Goal: Information Seeking & Learning: Learn about a topic

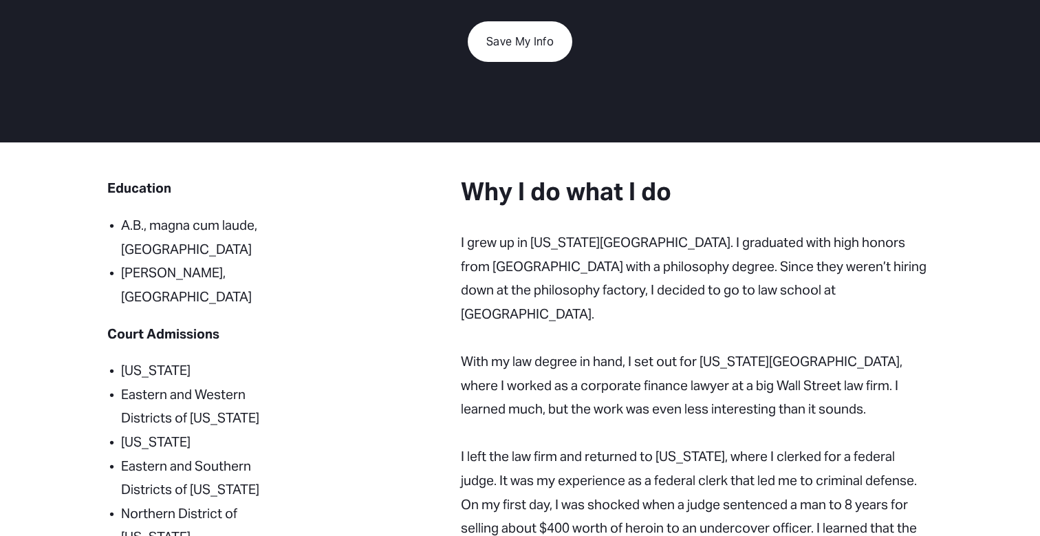
scroll to position [268, 0]
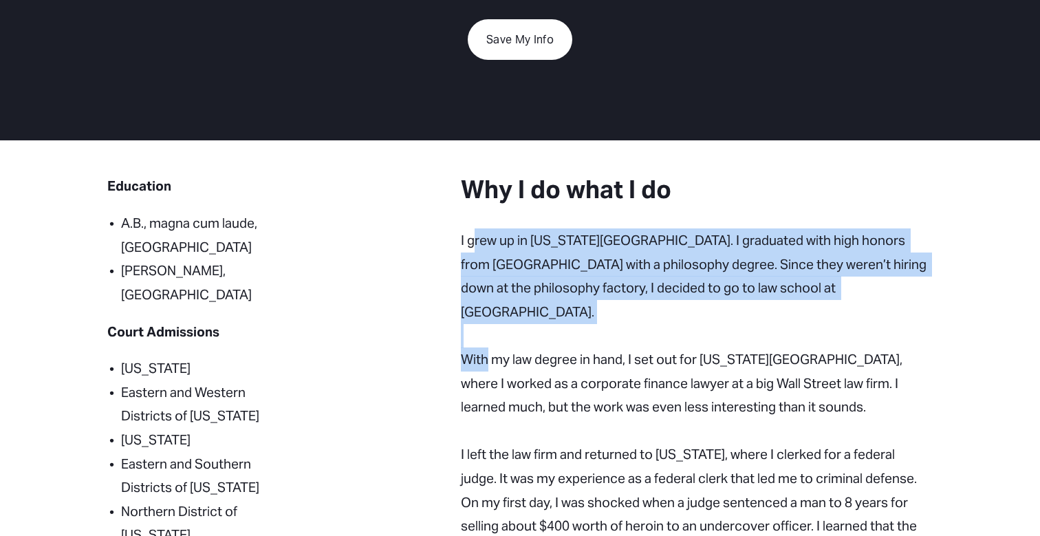
drag, startPoint x: 476, startPoint y: 233, endPoint x: 486, endPoint y: 319, distance: 85.9
click at [486, 324] on p "With my law degree in hand, I set out for [US_STATE][GEOGRAPHIC_DATA], where I …" at bounding box center [697, 454] width 472 height 261
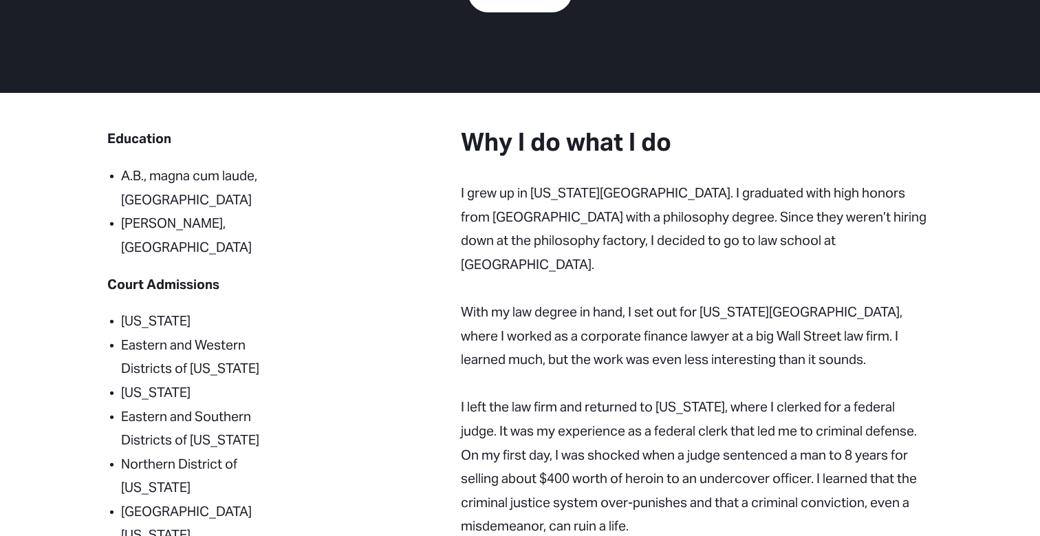
click at [467, 297] on p "With my law degree in hand, I set out for [US_STATE][GEOGRAPHIC_DATA], where I …" at bounding box center [697, 407] width 472 height 261
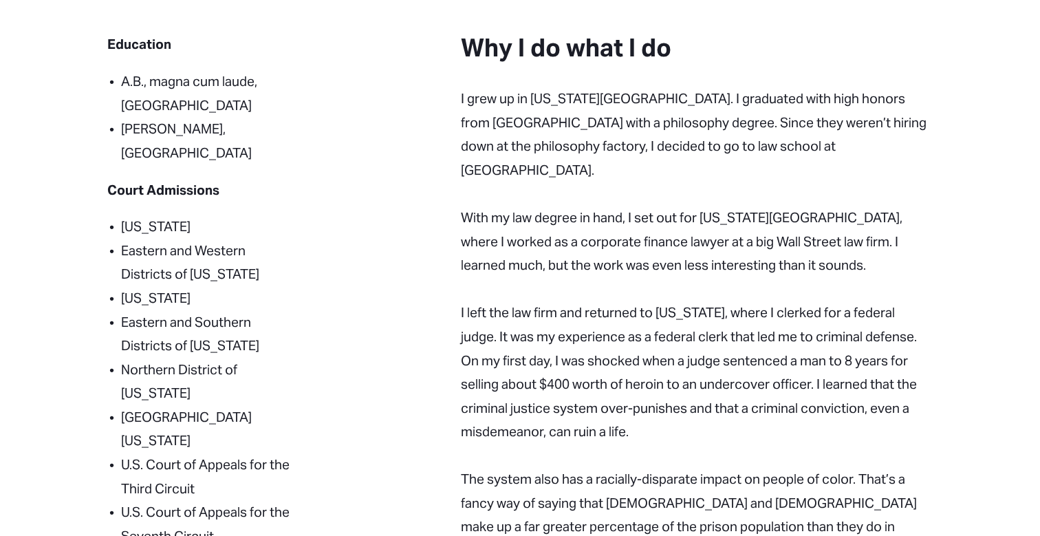
scroll to position [411, 0]
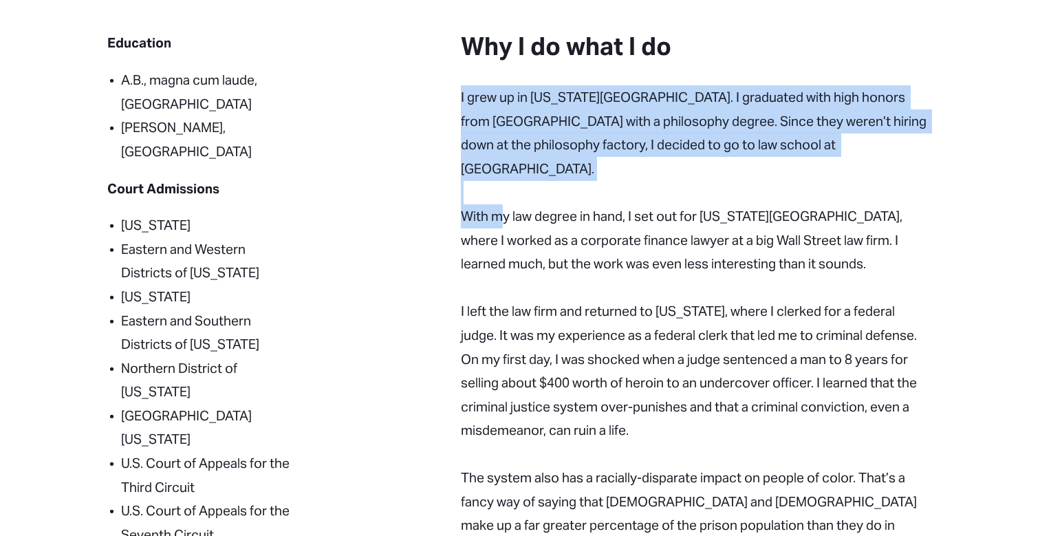
drag, startPoint x: 499, startPoint y: 78, endPoint x: 503, endPoint y: 198, distance: 119.8
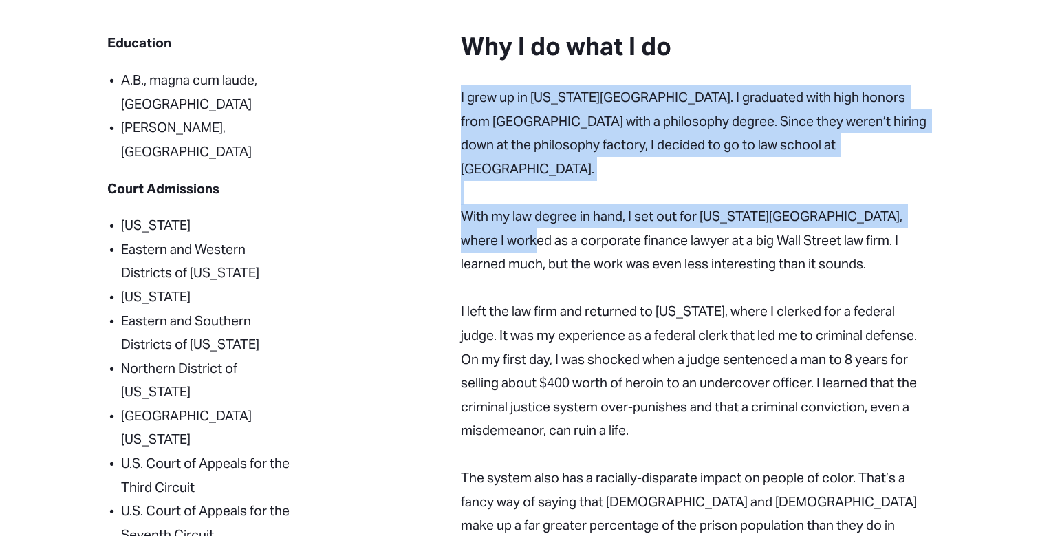
click at [503, 198] on p "With my law degree in hand, I set out for [US_STATE][GEOGRAPHIC_DATA], where I …" at bounding box center [697, 311] width 472 height 261
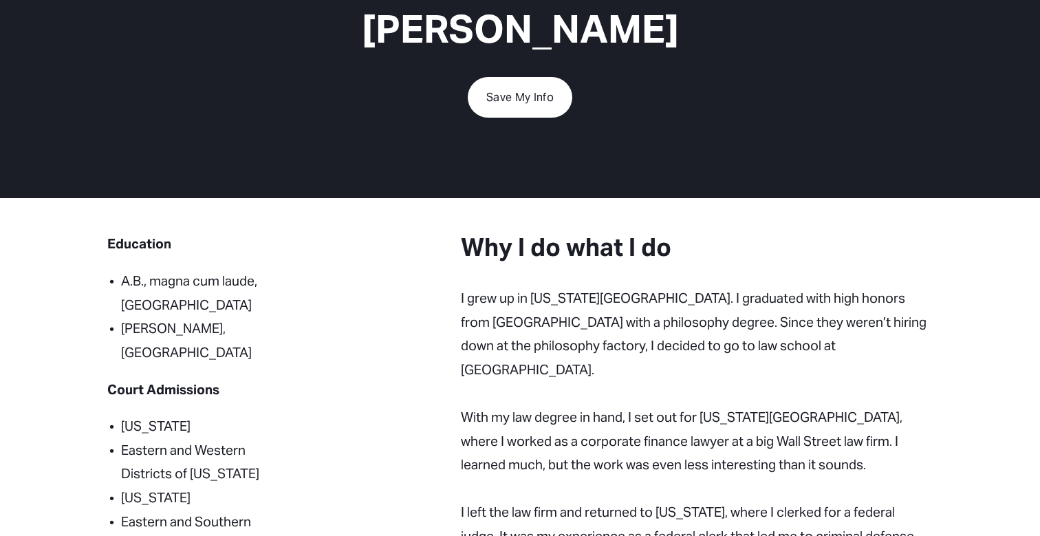
scroll to position [222, 0]
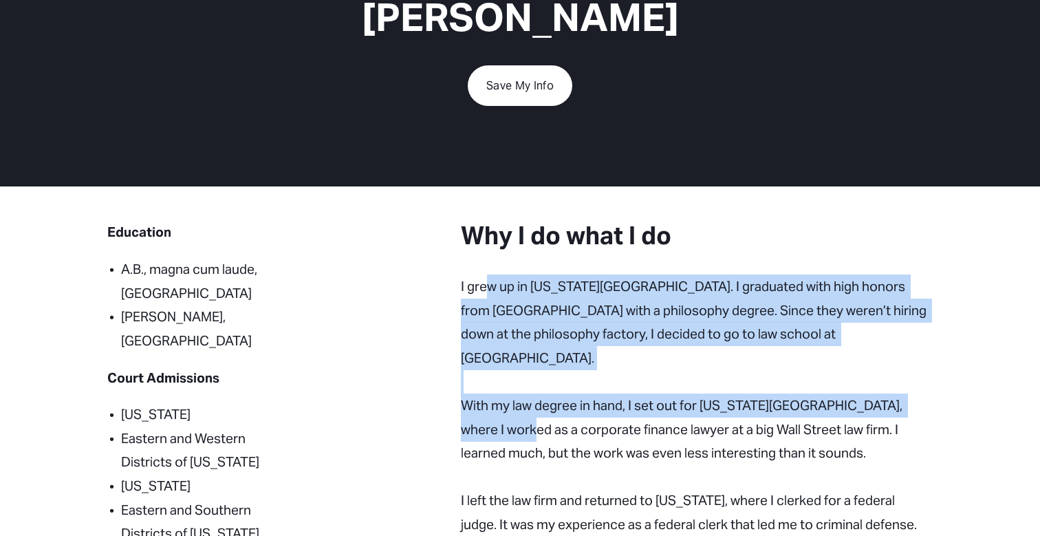
drag, startPoint x: 491, startPoint y: 272, endPoint x: 500, endPoint y: 394, distance: 122.1
click at [500, 394] on p "With my law degree in hand, I set out for [US_STATE][GEOGRAPHIC_DATA], where I …" at bounding box center [697, 500] width 472 height 261
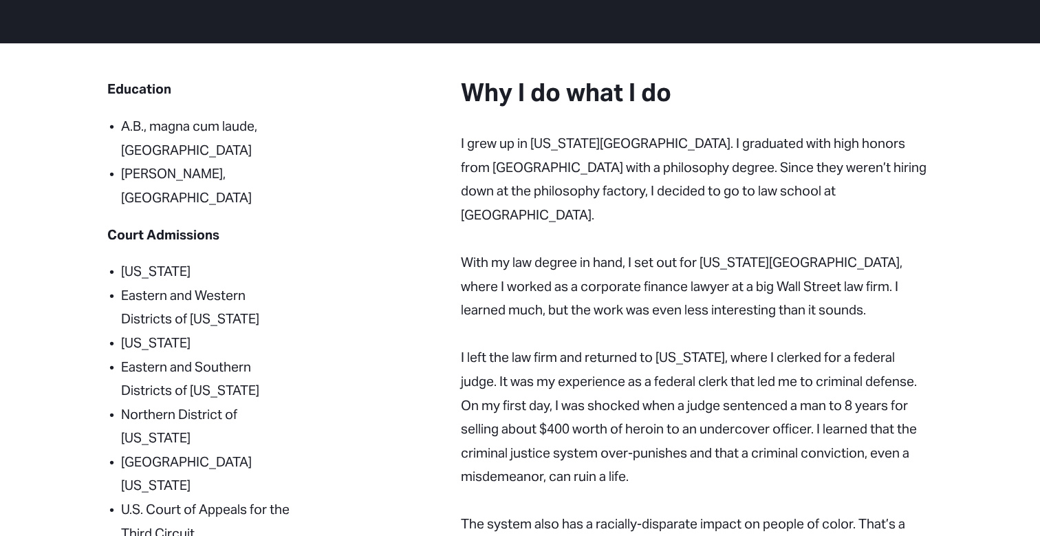
scroll to position [366, 0]
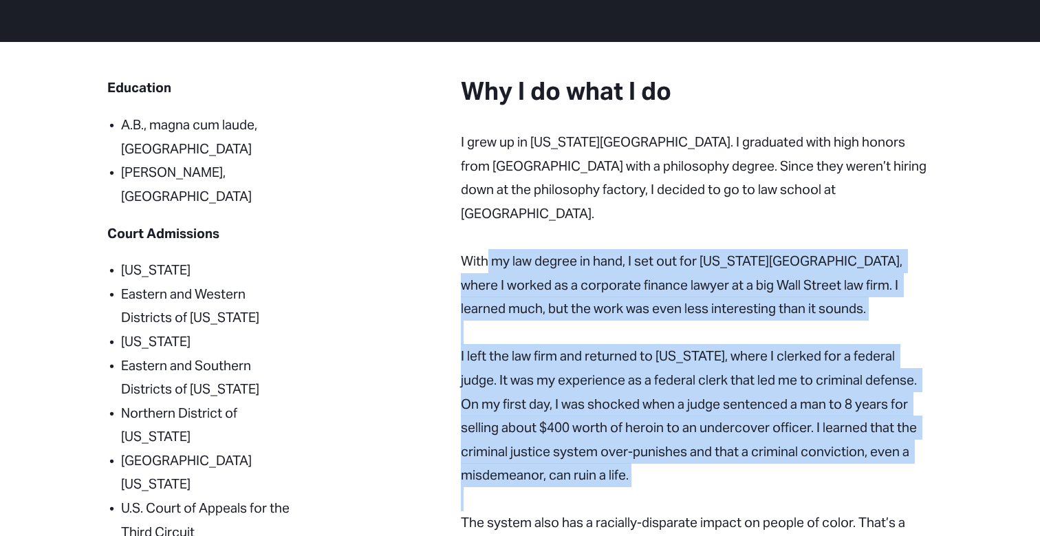
drag, startPoint x: 489, startPoint y: 227, endPoint x: 498, endPoint y: 470, distance: 243.0
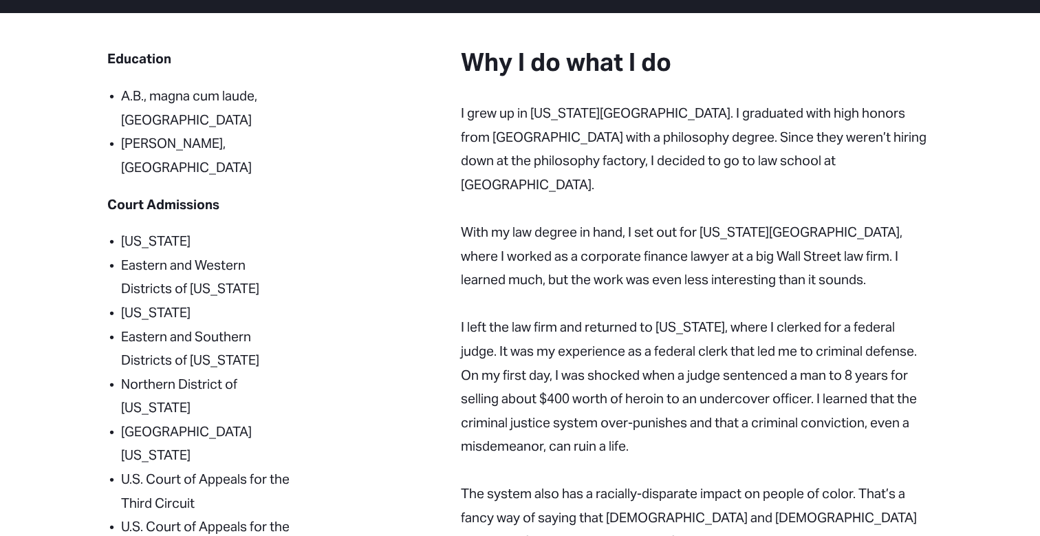
scroll to position [407, 0]
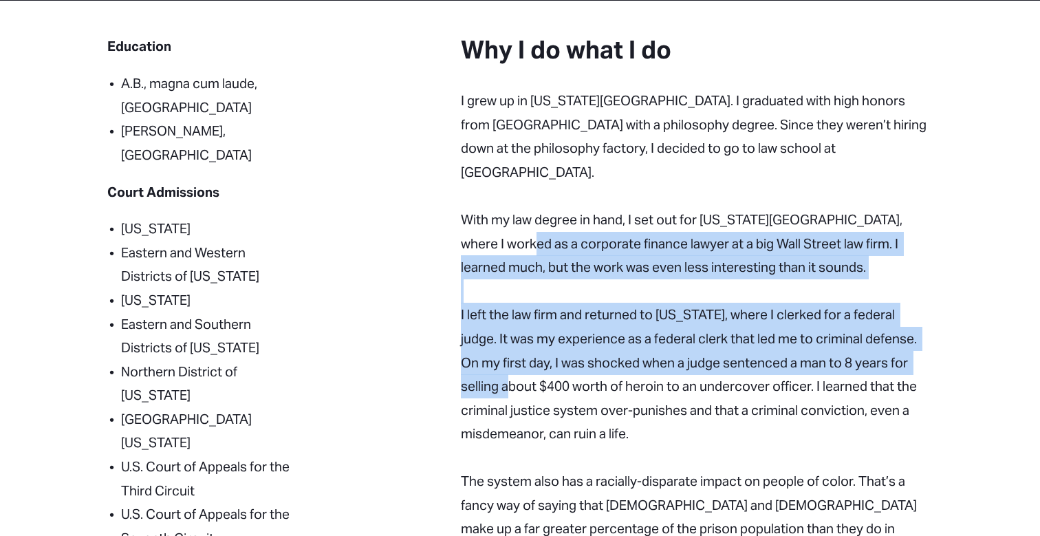
drag, startPoint x: 502, startPoint y: 215, endPoint x: 504, endPoint y: 360, distance: 145.2
click at [504, 360] on p "With my law degree in hand, I set out for [US_STATE][GEOGRAPHIC_DATA], where I …" at bounding box center [697, 314] width 472 height 261
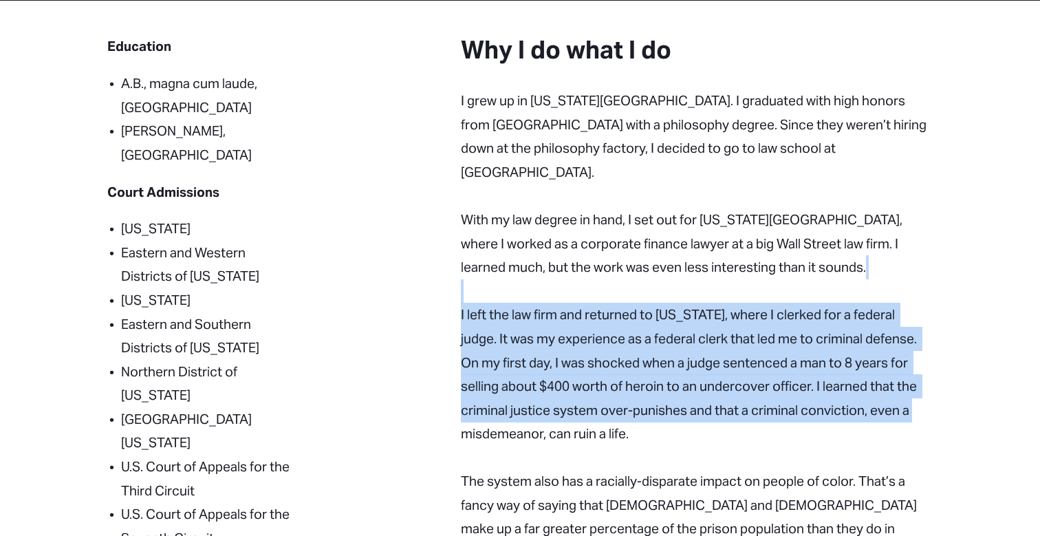
drag, startPoint x: 508, startPoint y: 257, endPoint x: 508, endPoint y: 398, distance: 140.4
click at [508, 398] on p "With my law degree in hand, I set out for [US_STATE][GEOGRAPHIC_DATA], where I …" at bounding box center [697, 314] width 472 height 261
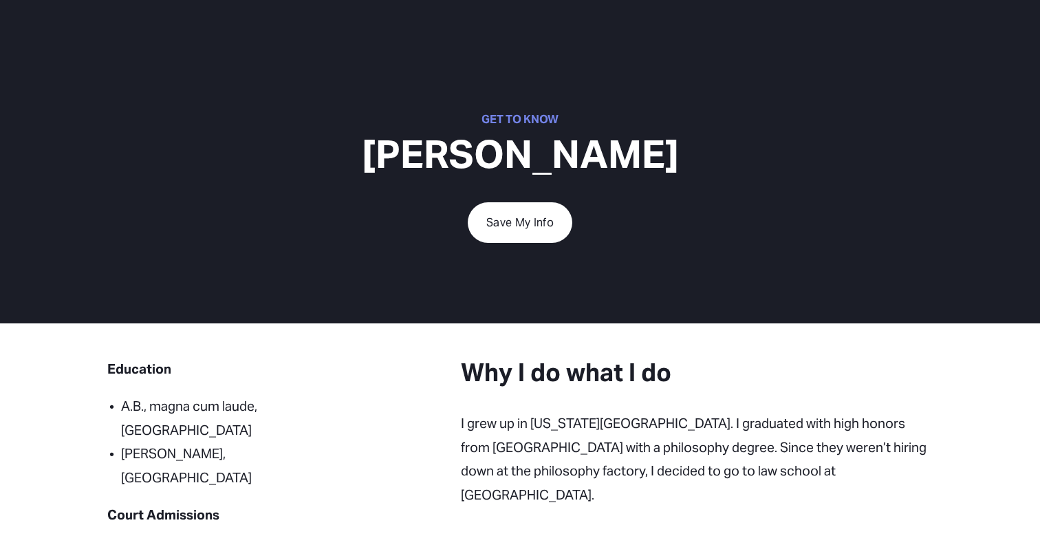
scroll to position [91, 0]
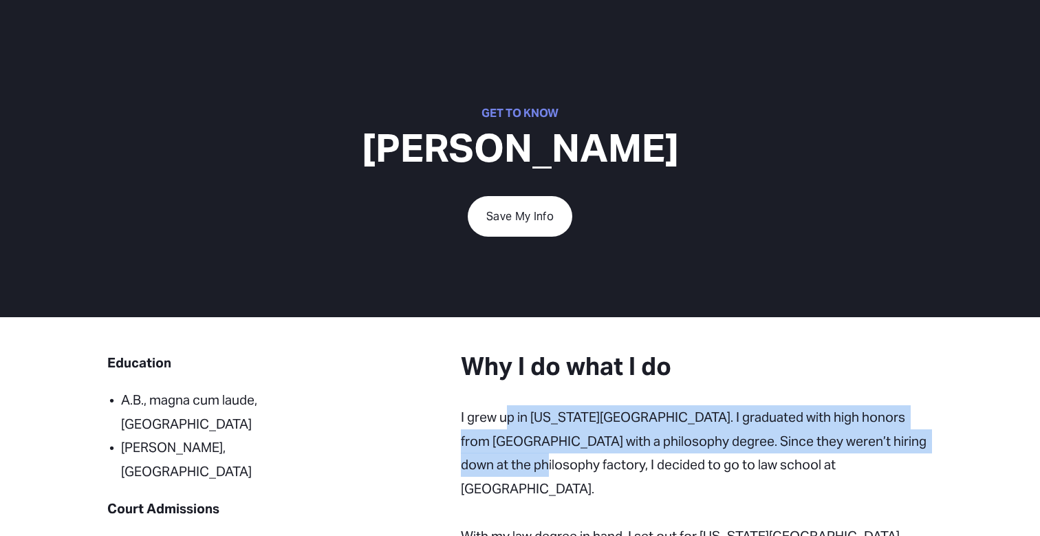
drag, startPoint x: 505, startPoint y: 407, endPoint x: 505, endPoint y: 461, distance: 53.7
click at [505, 462] on p "I grew up in [US_STATE][GEOGRAPHIC_DATA]. I graduated with high honors from [GE…" at bounding box center [697, 452] width 472 height 95
click at [505, 461] on p "I grew up in [US_STATE][GEOGRAPHIC_DATA]. I graduated with high honors from [GE…" at bounding box center [697, 452] width 472 height 95
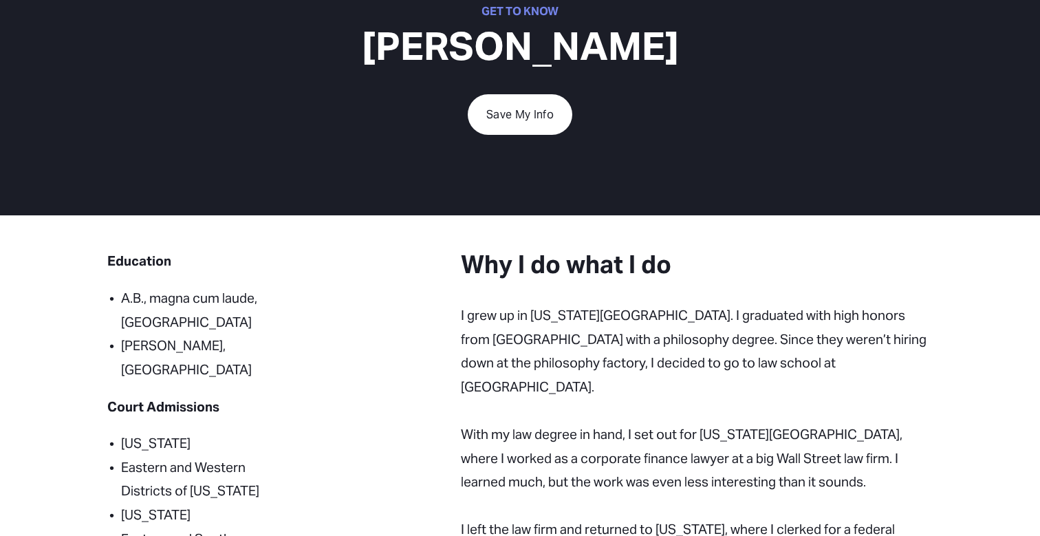
scroll to position [198, 0]
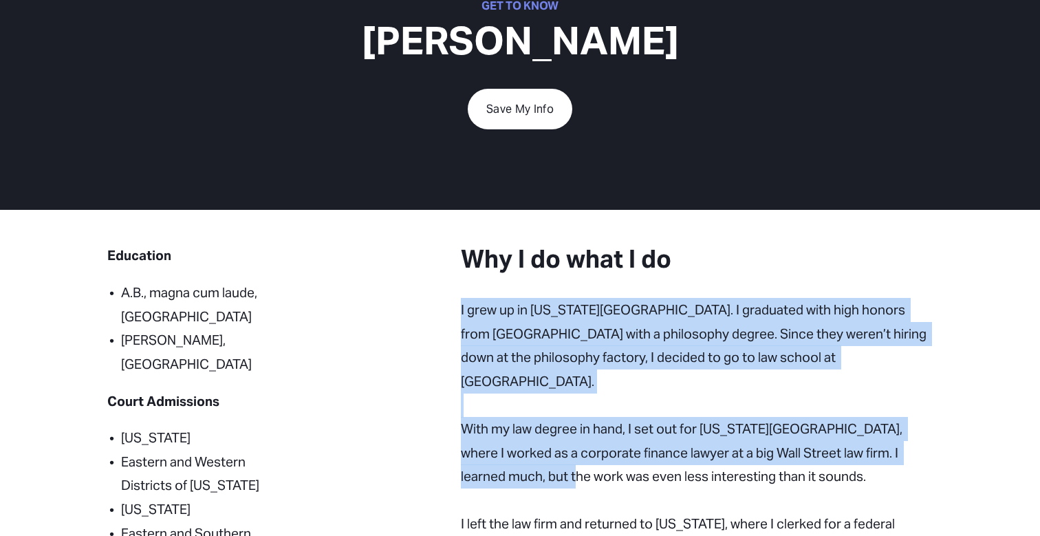
drag, startPoint x: 515, startPoint y: 283, endPoint x: 531, endPoint y: 434, distance: 151.6
click at [531, 434] on p "With my law degree in hand, I set out for [US_STATE][GEOGRAPHIC_DATA], where I …" at bounding box center [697, 524] width 472 height 261
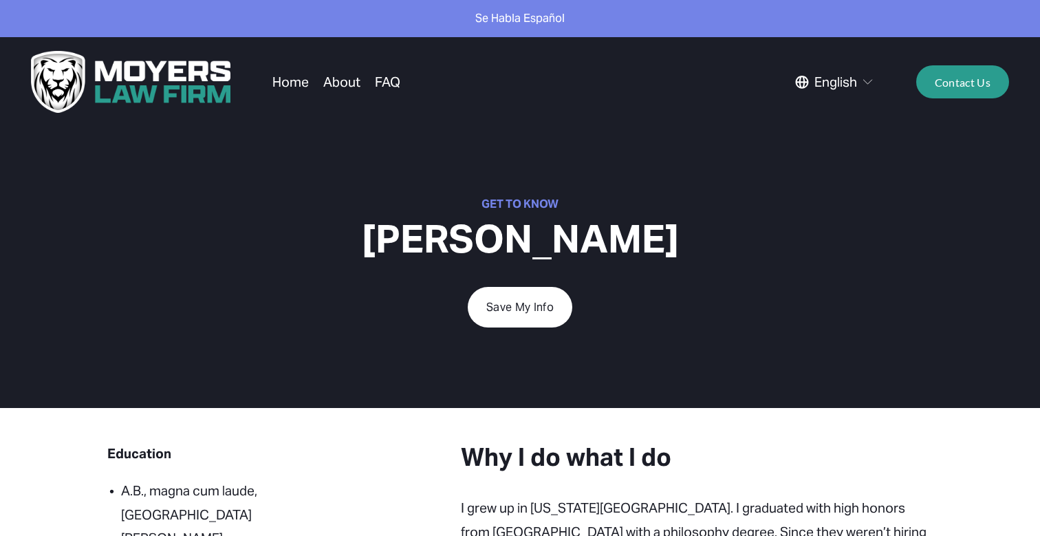
scroll to position [0, 0]
click at [341, 82] on link "About" at bounding box center [341, 82] width 37 height 26
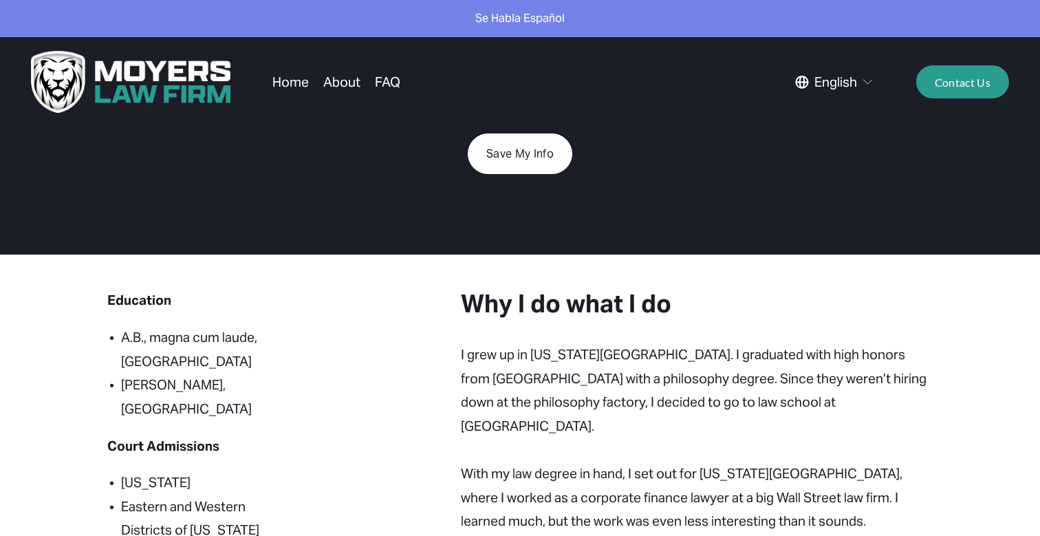
scroll to position [162, 0]
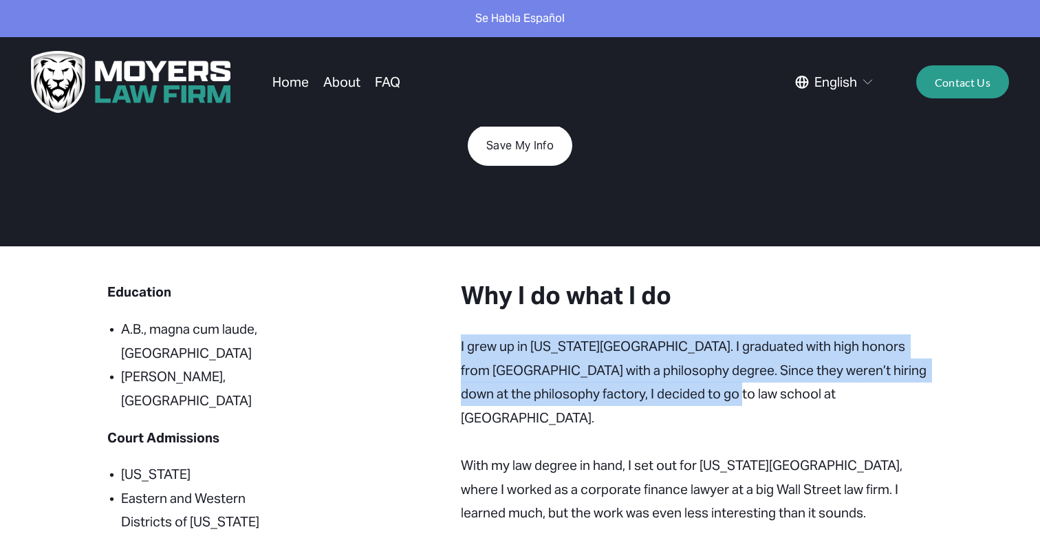
drag, startPoint x: 529, startPoint y: 323, endPoint x: 529, endPoint y: 398, distance: 75.7
click at [529, 398] on p "I grew up in [US_STATE][GEOGRAPHIC_DATA]. I graduated with high honors from [GE…" at bounding box center [697, 381] width 472 height 95
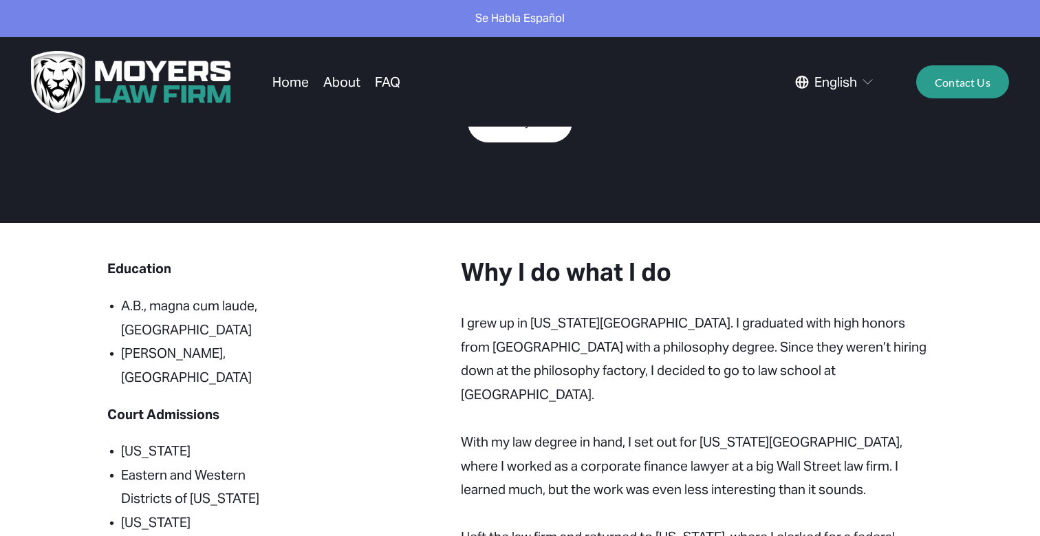
scroll to position [198, 0]
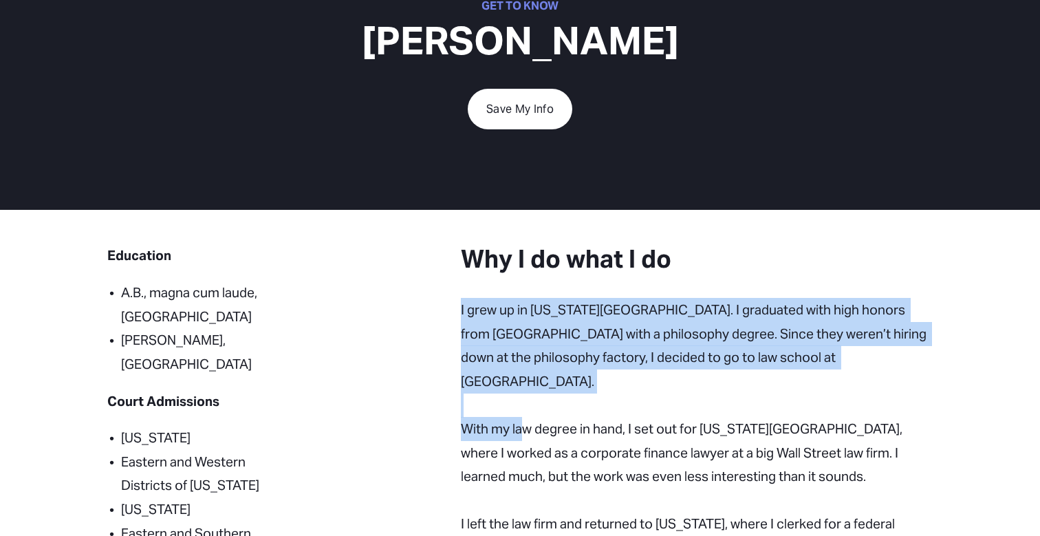
drag, startPoint x: 513, startPoint y: 284, endPoint x: 527, endPoint y: 391, distance: 108.2
click at [527, 394] on p "With my law degree in hand, I set out for [US_STATE][GEOGRAPHIC_DATA], where I …" at bounding box center [697, 524] width 472 height 261
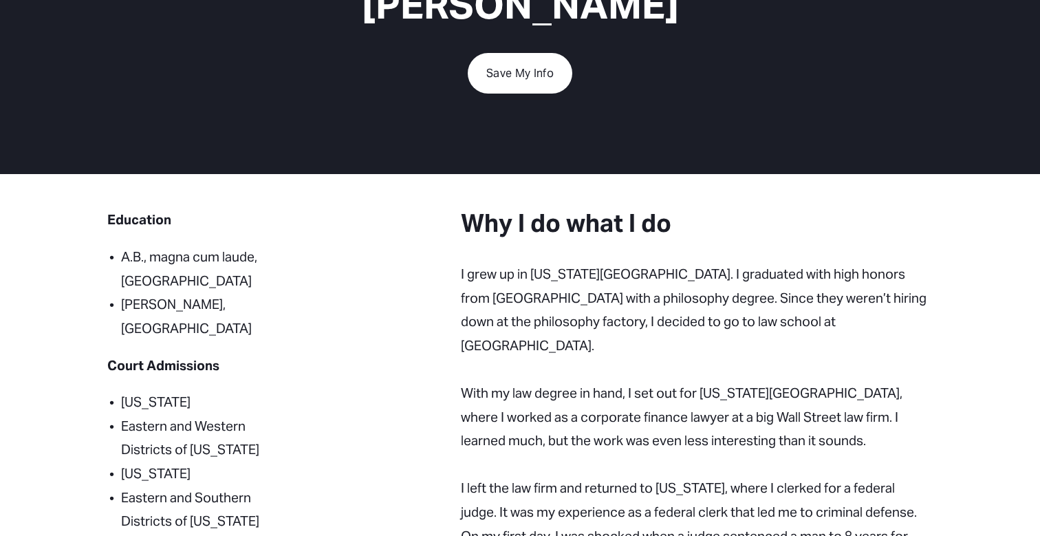
scroll to position [237, 0]
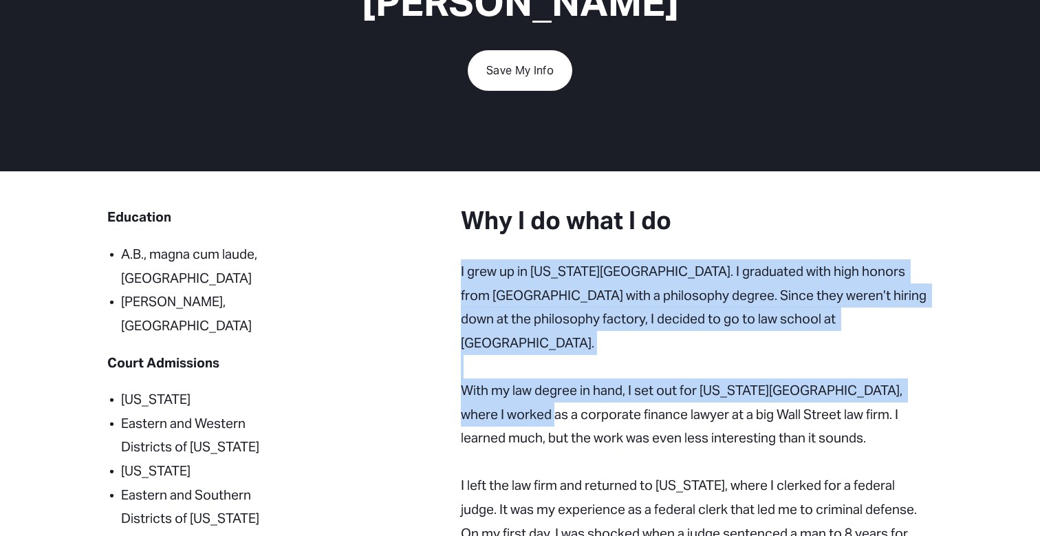
drag, startPoint x: 520, startPoint y: 239, endPoint x: 522, endPoint y: 378, distance: 138.3
click at [522, 378] on p "With my law degree in hand, I set out for [US_STATE][GEOGRAPHIC_DATA], where I …" at bounding box center [697, 485] width 472 height 261
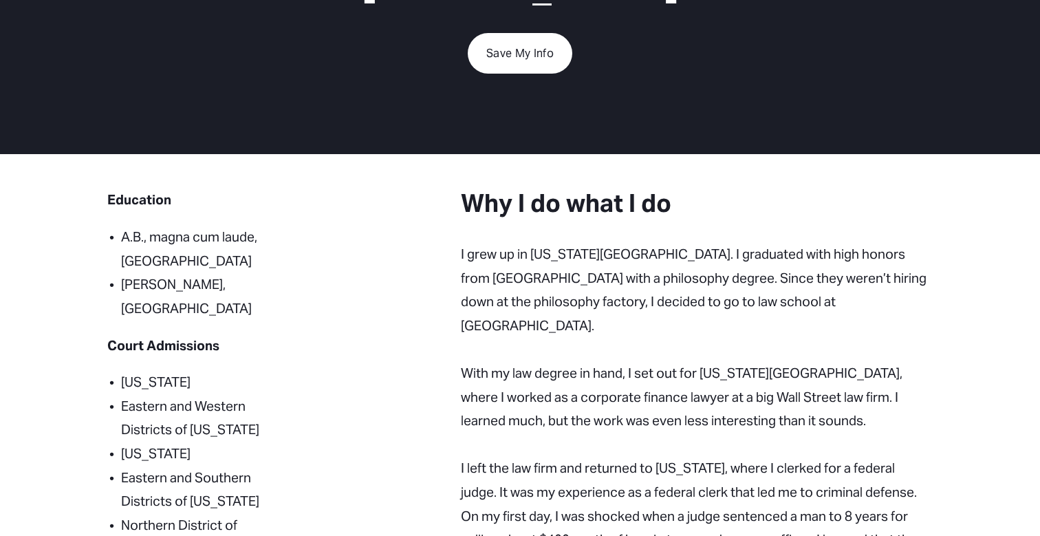
scroll to position [266, 0]
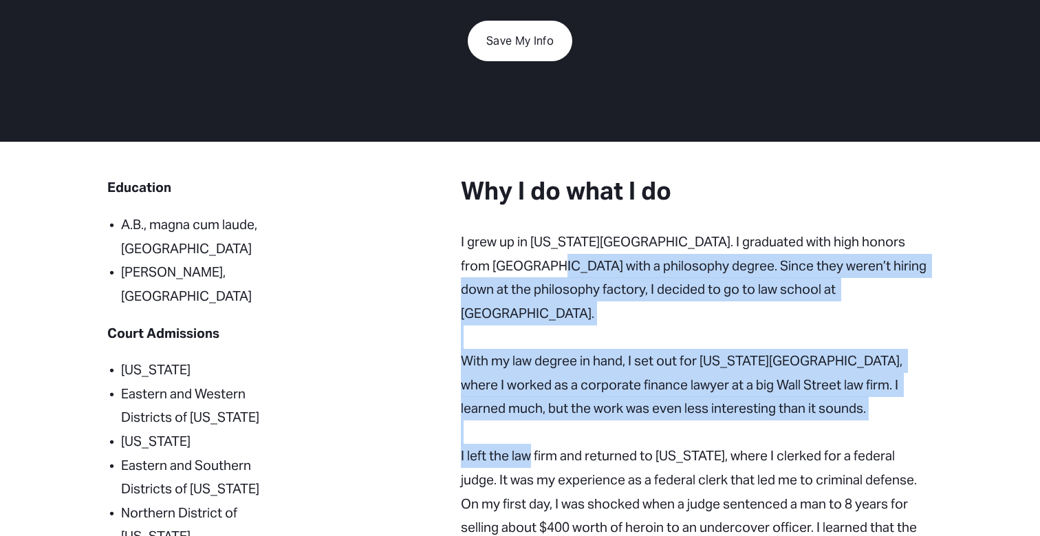
drag, startPoint x: 525, startPoint y: 250, endPoint x: 530, endPoint y: 425, distance: 174.8
click at [530, 425] on p "With my law degree in hand, I set out for [US_STATE][GEOGRAPHIC_DATA], where I …" at bounding box center [697, 455] width 472 height 261
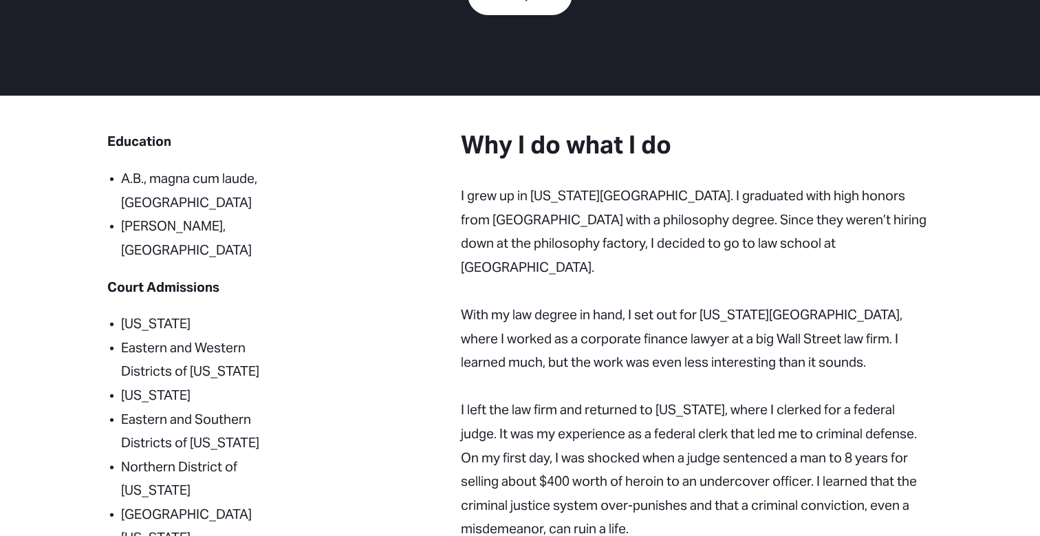
scroll to position [327, 0]
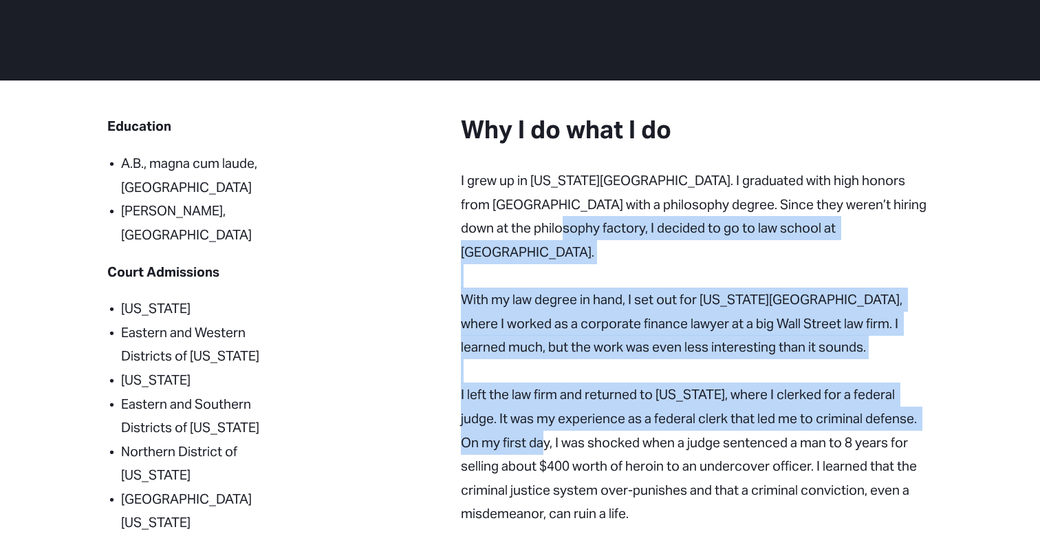
drag, startPoint x: 519, startPoint y: 225, endPoint x: 528, endPoint y: 409, distance: 184.6
click at [528, 409] on p "With my law degree in hand, I set out for [US_STATE][GEOGRAPHIC_DATA], where I …" at bounding box center [697, 394] width 472 height 261
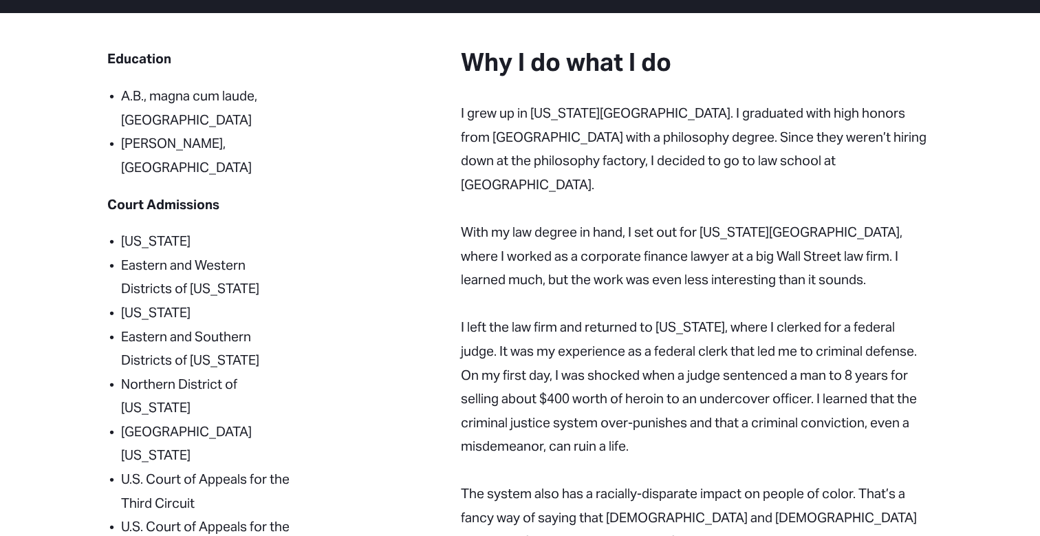
scroll to position [401, 0]
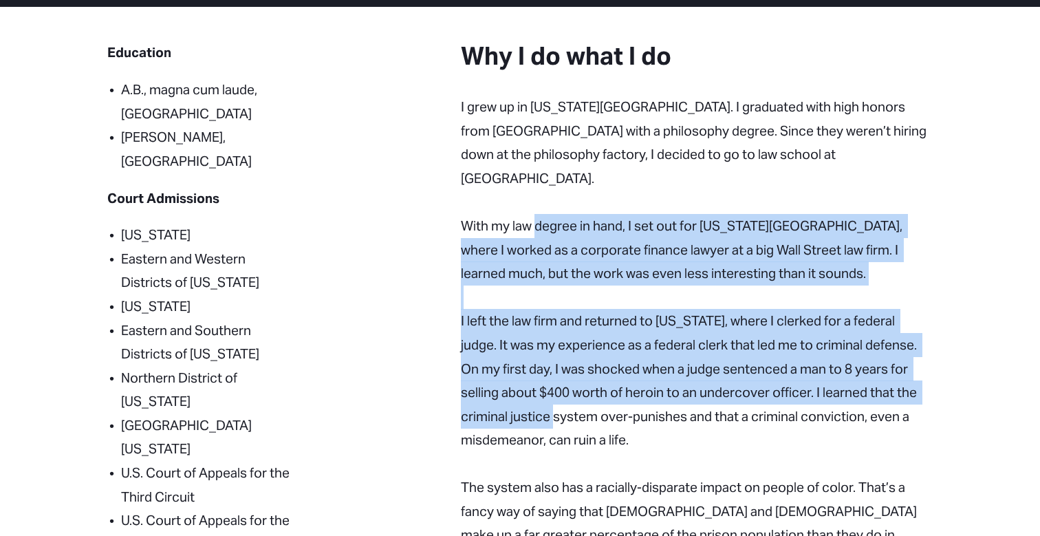
drag, startPoint x: 539, startPoint y: 182, endPoint x: 545, endPoint y: 381, distance: 198.9
click at [545, 381] on p "With my law degree in hand, I set out for [US_STATE][GEOGRAPHIC_DATA], where I …" at bounding box center [697, 321] width 472 height 261
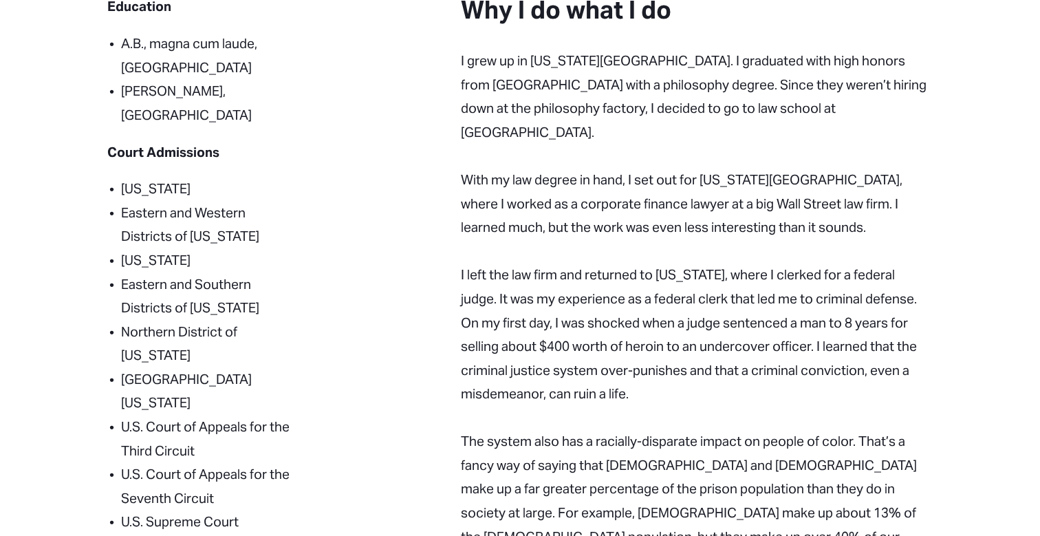
scroll to position [464, 0]
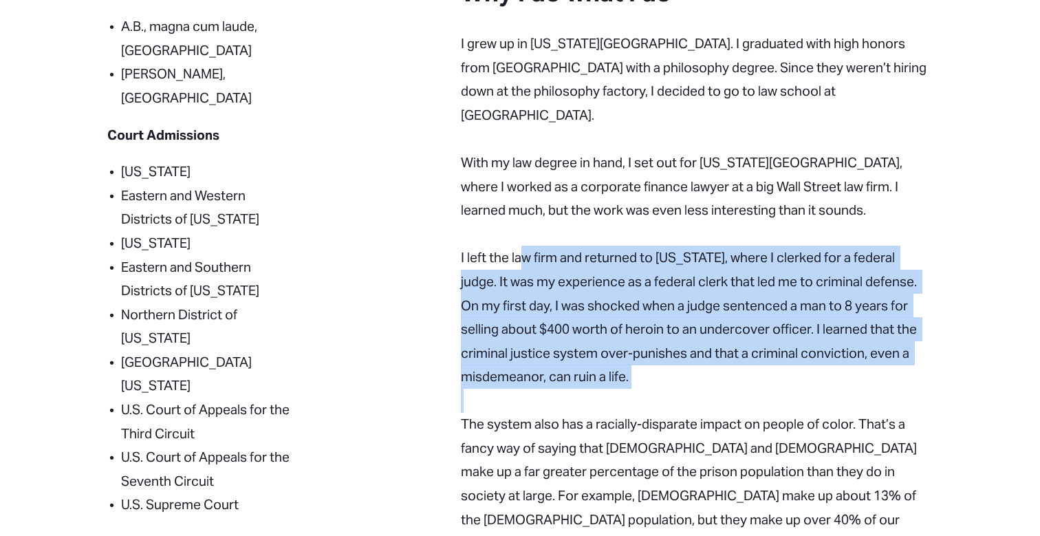
drag, startPoint x: 522, startPoint y: 219, endPoint x: 531, endPoint y: 366, distance: 146.8
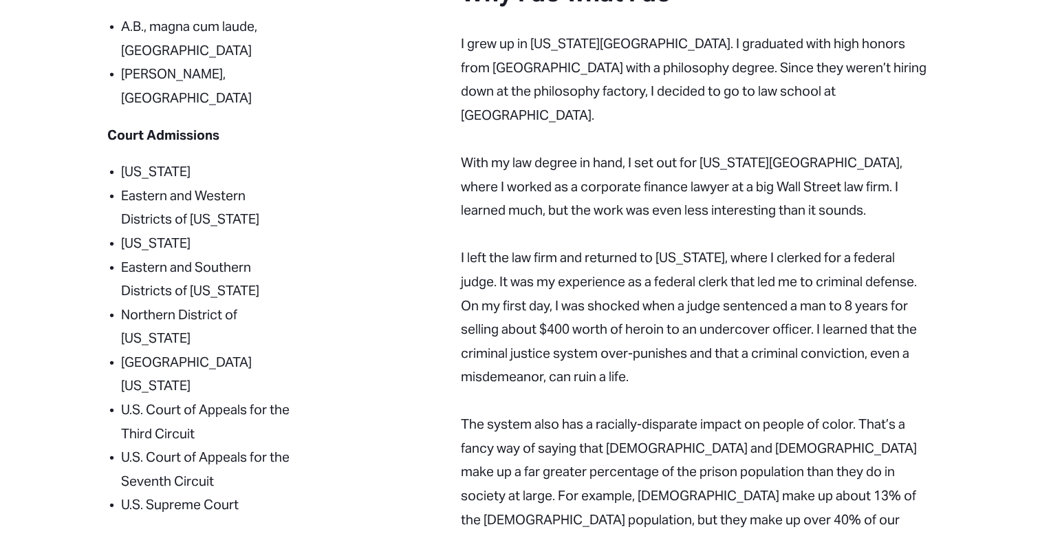
scroll to position [476, 0]
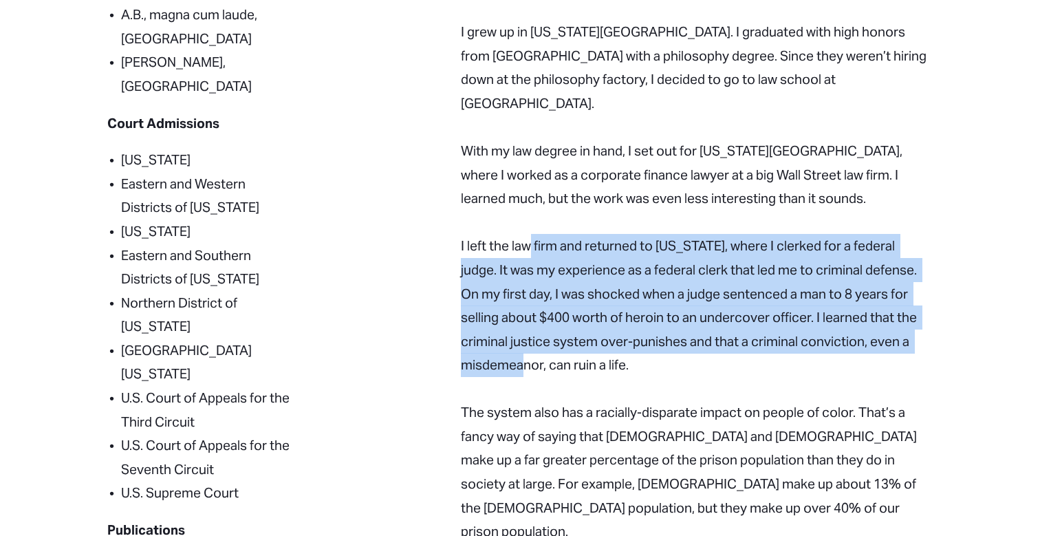
drag, startPoint x: 529, startPoint y: 211, endPoint x: 557, endPoint y: 323, distance: 115.5
click at [557, 323] on p "With my law degree in hand, I set out for [US_STATE][GEOGRAPHIC_DATA], where I …" at bounding box center [697, 246] width 472 height 261
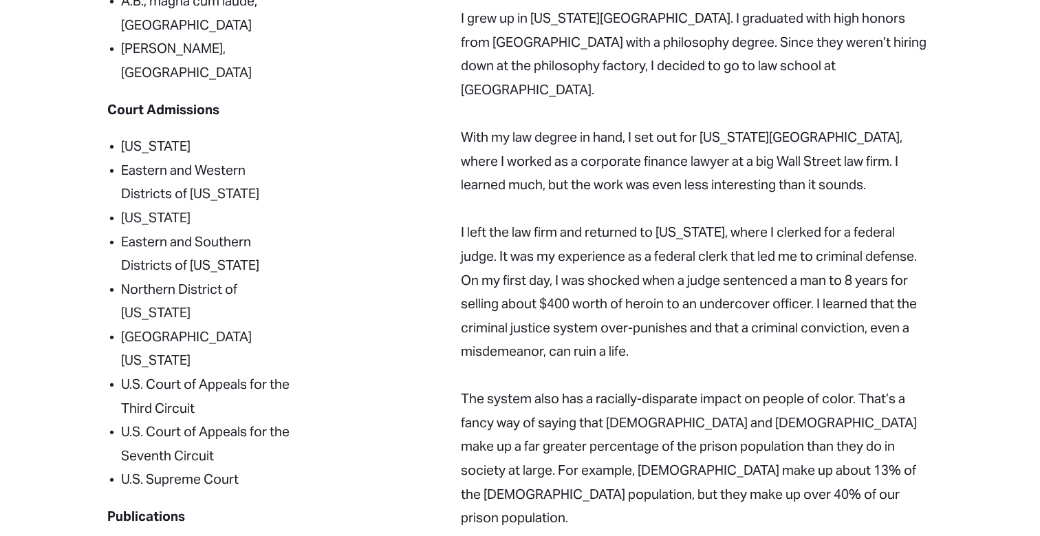
scroll to position [494, 0]
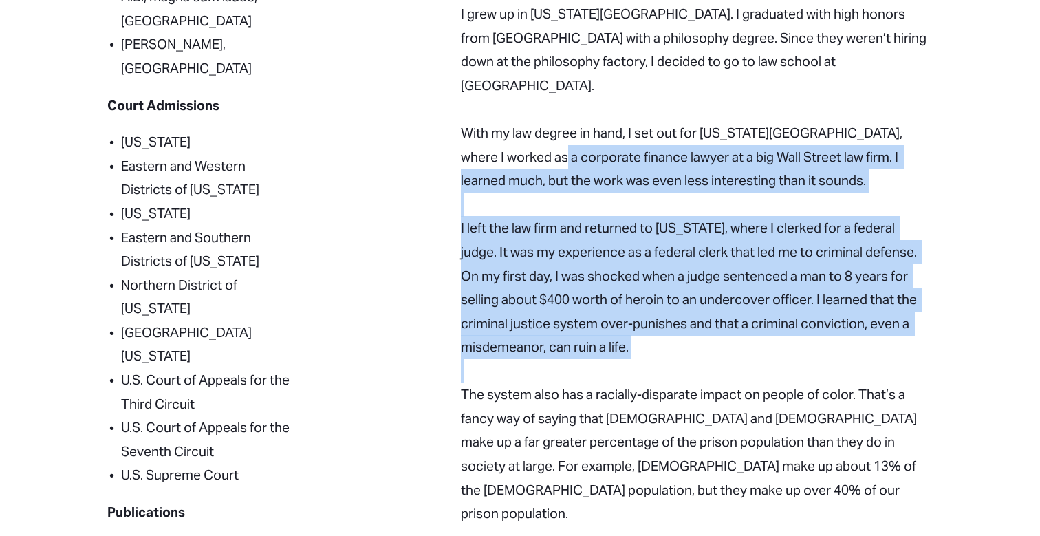
drag, startPoint x: 528, startPoint y: 126, endPoint x: 560, endPoint y: 325, distance: 202.0
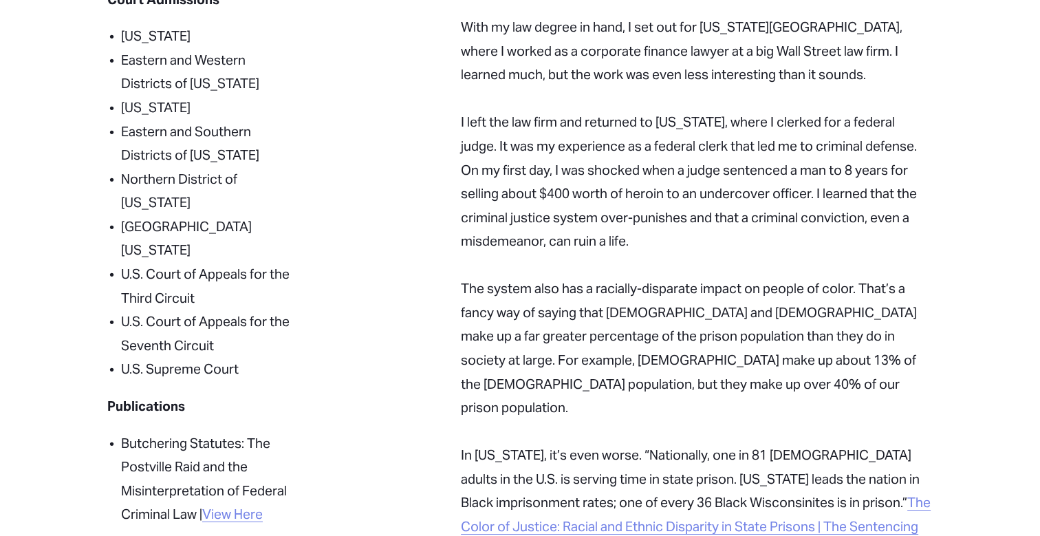
scroll to position [603, 0]
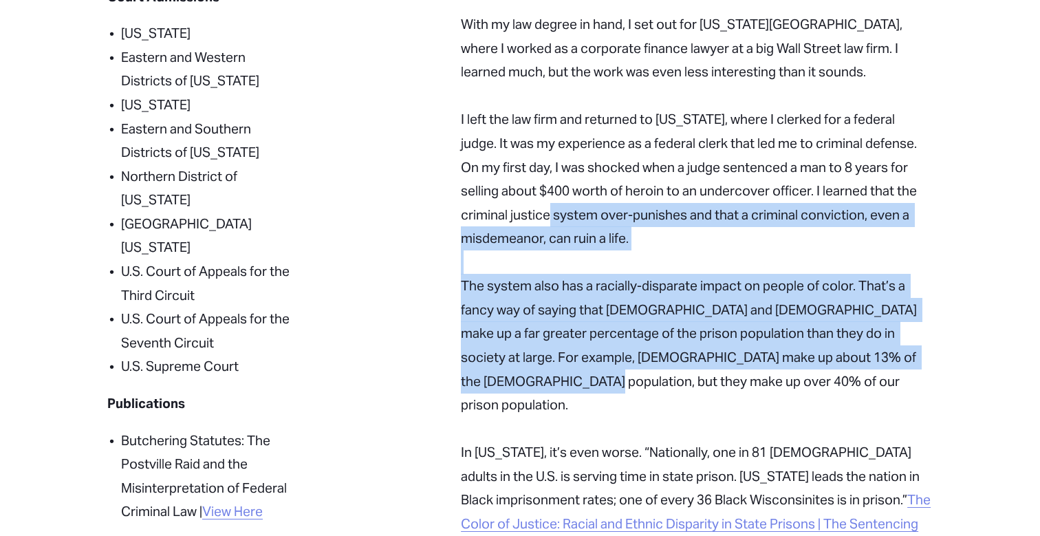
drag, startPoint x: 541, startPoint y: 171, endPoint x: 541, endPoint y: 343, distance: 172.0
click at [541, 343] on div "Why I do what I do I grew up in [US_STATE][GEOGRAPHIC_DATA]. I graduated with h…" at bounding box center [697, 544] width 472 height 1410
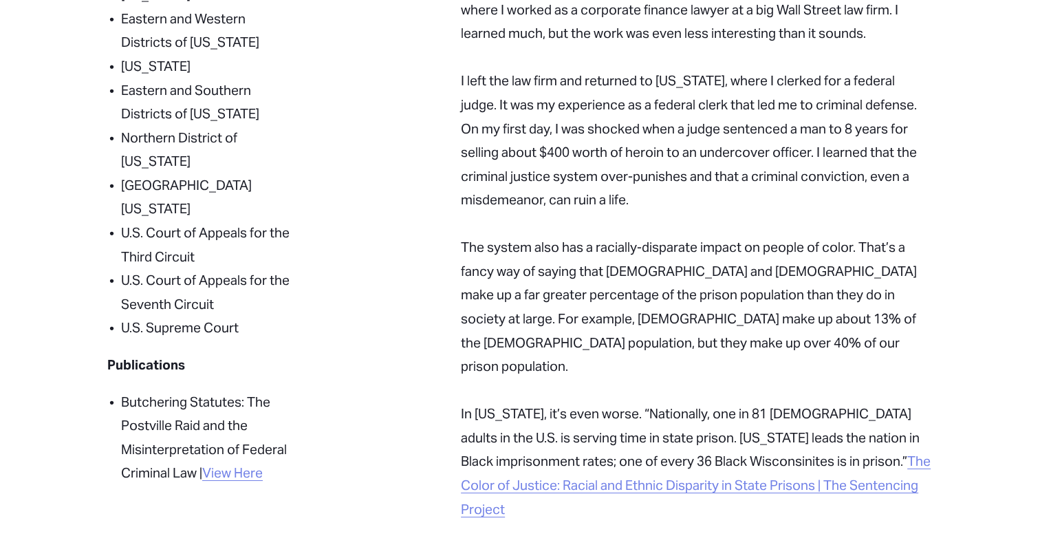
scroll to position [654, 0]
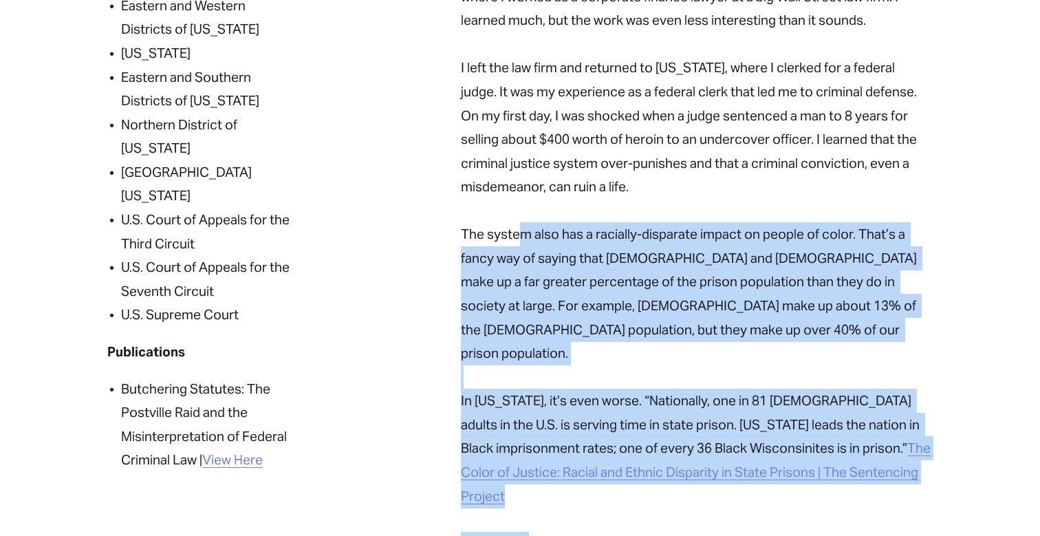
drag, startPoint x: 519, startPoint y: 194, endPoint x: 531, endPoint y: 446, distance: 252.1
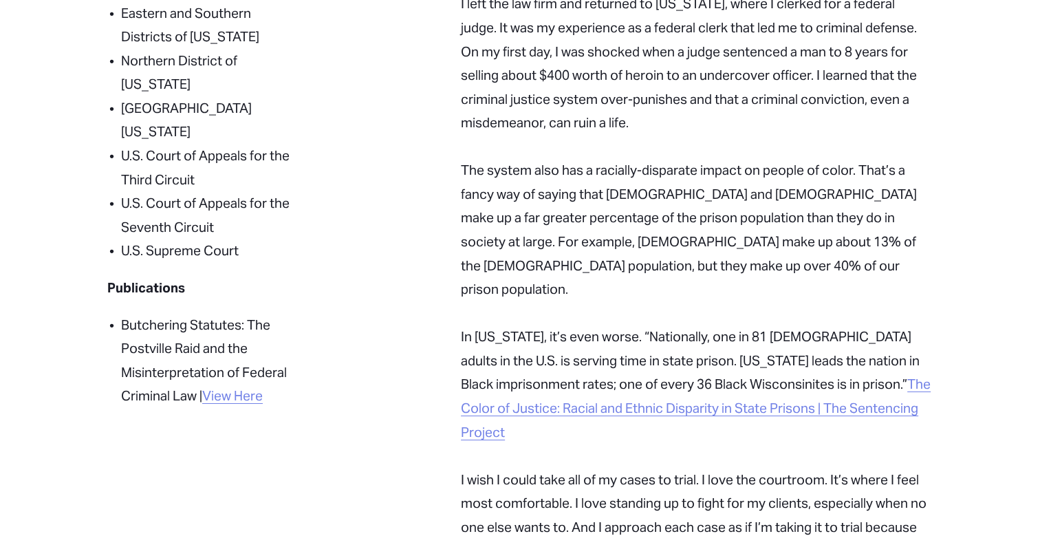
scroll to position [736, 0]
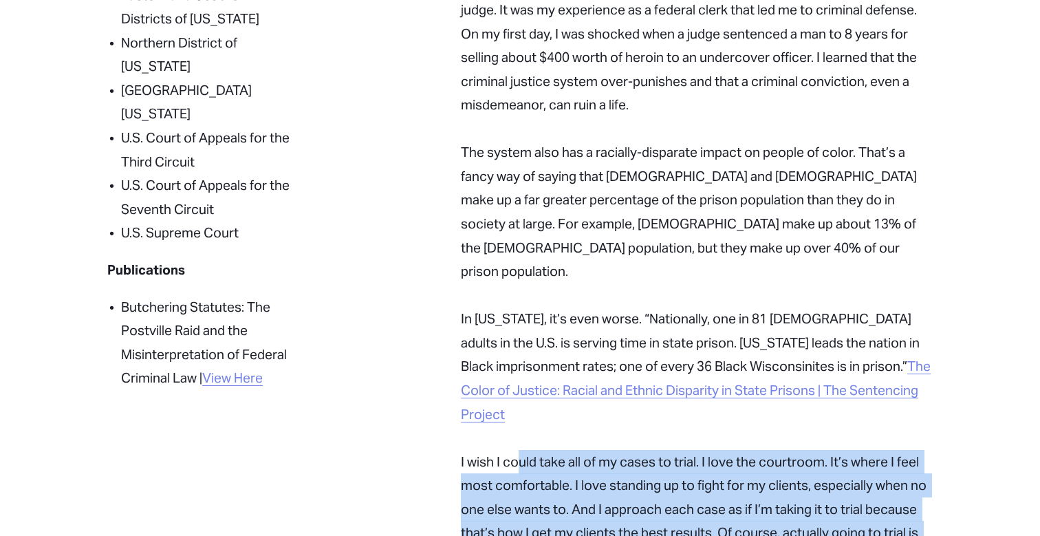
drag, startPoint x: 518, startPoint y: 366, endPoint x: 524, endPoint y: 476, distance: 110.3
click at [524, 480] on p "The system also has a racially-disparate impact on people of color. That’s a fa…" at bounding box center [697, 509] width 472 height 785
click at [524, 476] on p "The system also has a racially-disparate impact on people of color. That’s a fa…" at bounding box center [697, 509] width 472 height 785
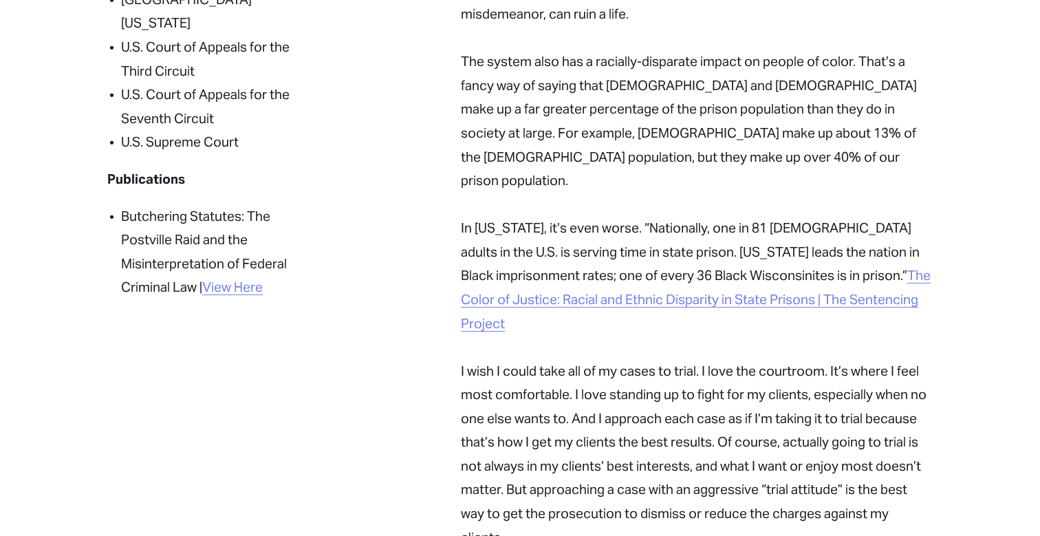
scroll to position [839, 0]
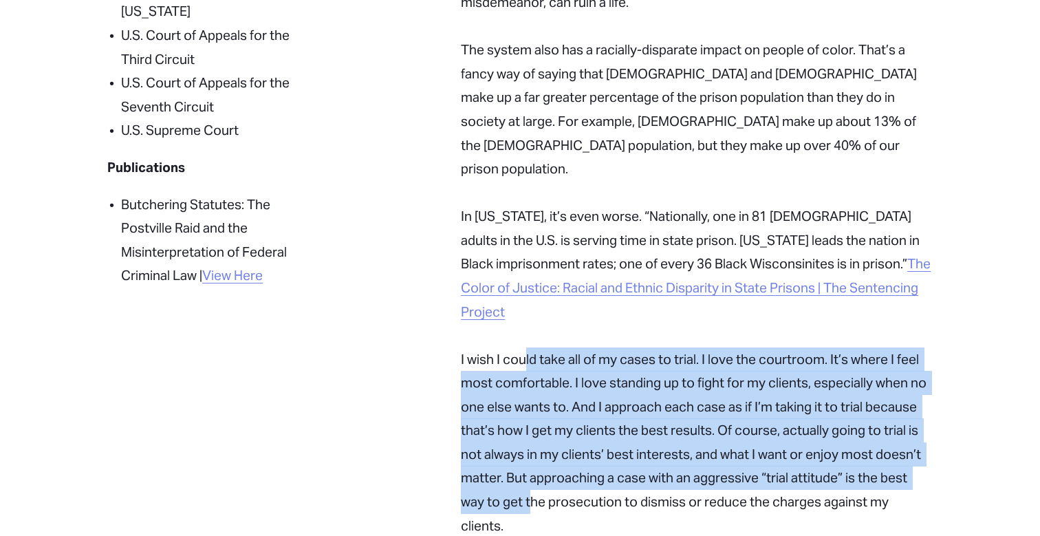
drag, startPoint x: 524, startPoint y: 275, endPoint x: 530, endPoint y: 428, distance: 153.6
click at [530, 427] on p "The system also has a racially-disparate impact on people of color. That’s a fa…" at bounding box center [697, 406] width 472 height 785
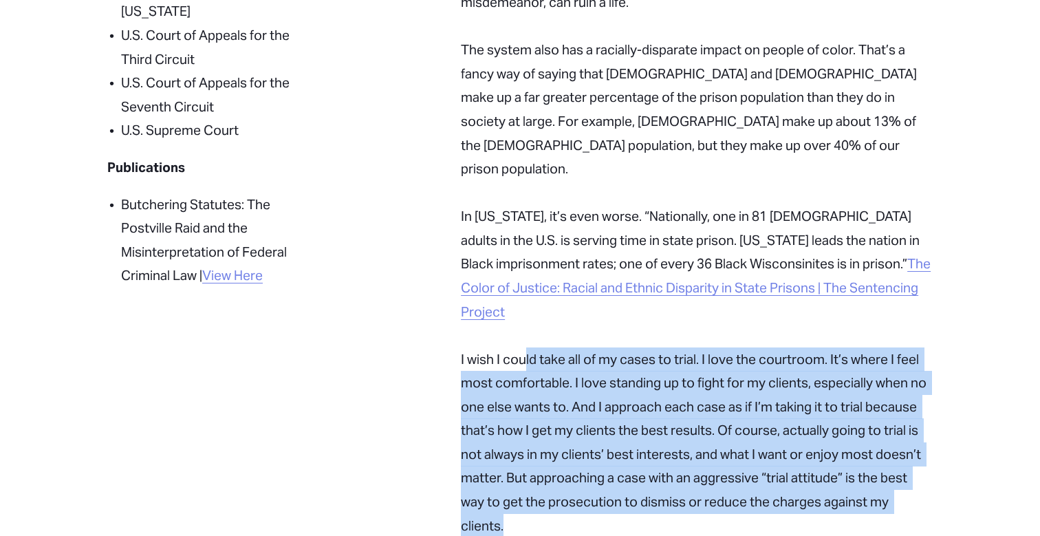
click at [530, 428] on p "The system also has a racially-disparate impact on people of color. That’s a fa…" at bounding box center [697, 406] width 472 height 785
drag, startPoint x: 515, startPoint y: 265, endPoint x: 537, endPoint y: 456, distance: 192.6
click at [537, 454] on p "The system also has a racially-disparate impact on people of color. That’s a fa…" at bounding box center [697, 406] width 472 height 785
click at [537, 456] on p "The system also has a racially-disparate impact on people of color. That’s a fa…" at bounding box center [697, 406] width 472 height 785
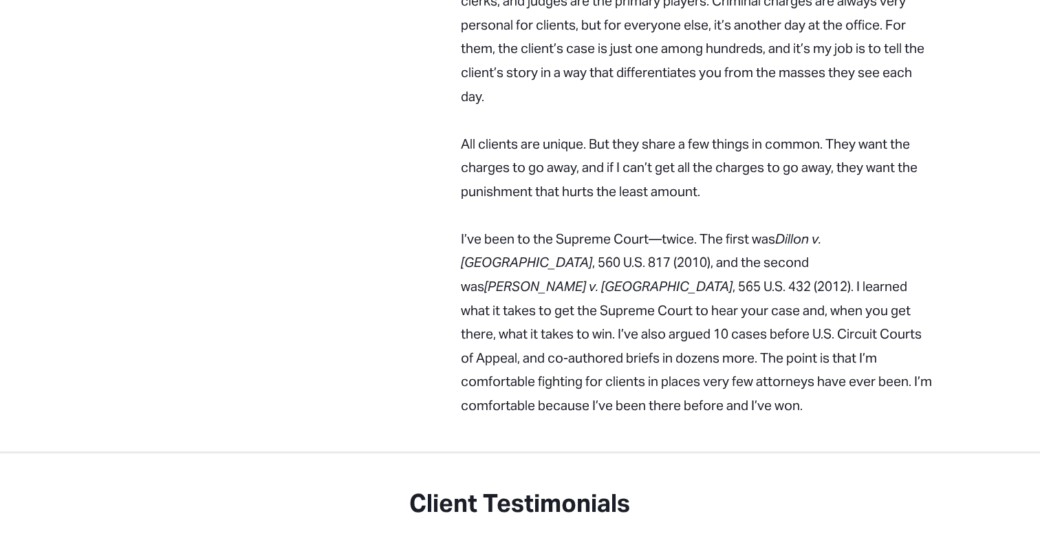
scroll to position [1452, 0]
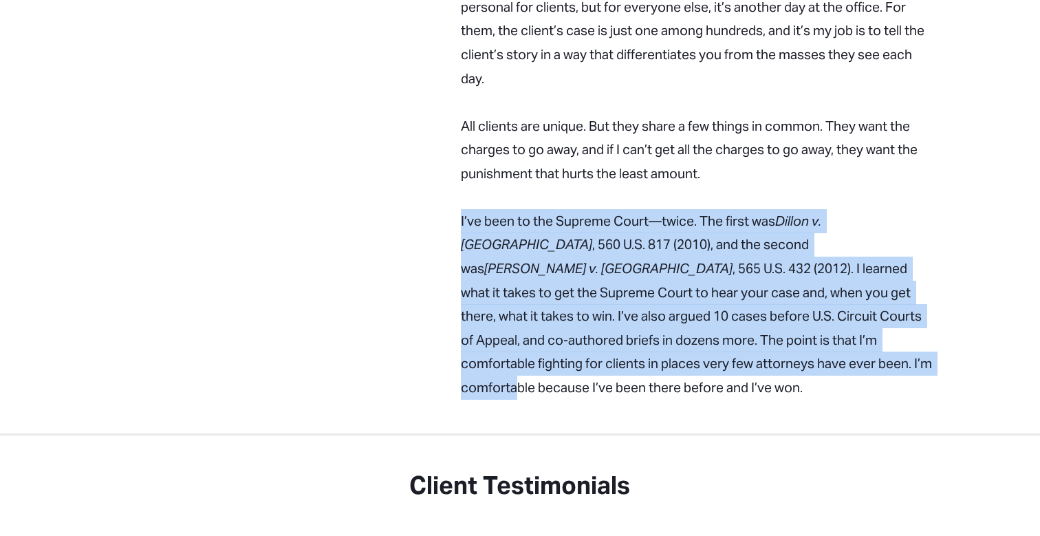
drag, startPoint x: 587, startPoint y: 96, endPoint x: 603, endPoint y: 267, distance: 171.4
click at [603, 267] on p "I’ve been to the Supreme Court—twice. The first was [PERSON_NAME] United States…" at bounding box center [697, 304] width 472 height 191
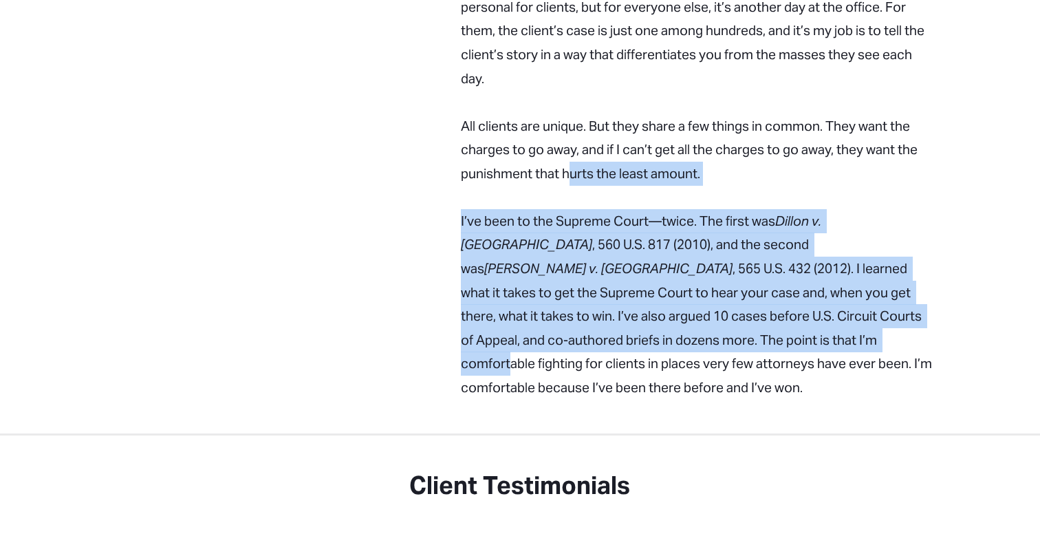
drag, startPoint x: 566, startPoint y: 69, endPoint x: 568, endPoint y: 247, distance: 177.5
click at [568, 247] on p "I’ve been to the Supreme Court—twice. The first was [PERSON_NAME] United States…" at bounding box center [697, 304] width 472 height 191
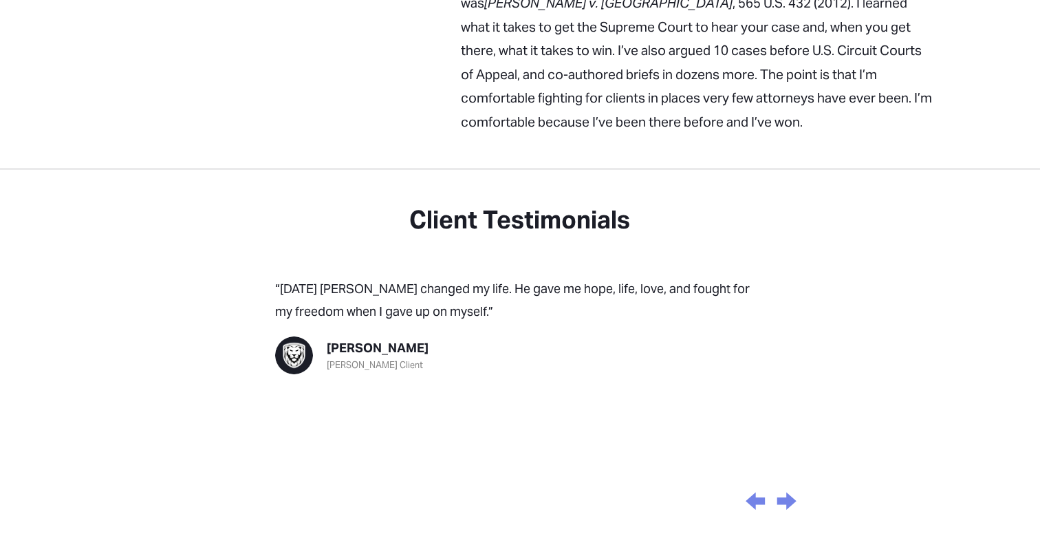
scroll to position [1717, 0]
click at [790, 481] on div "Next slide" at bounding box center [786, 501] width 26 height 41
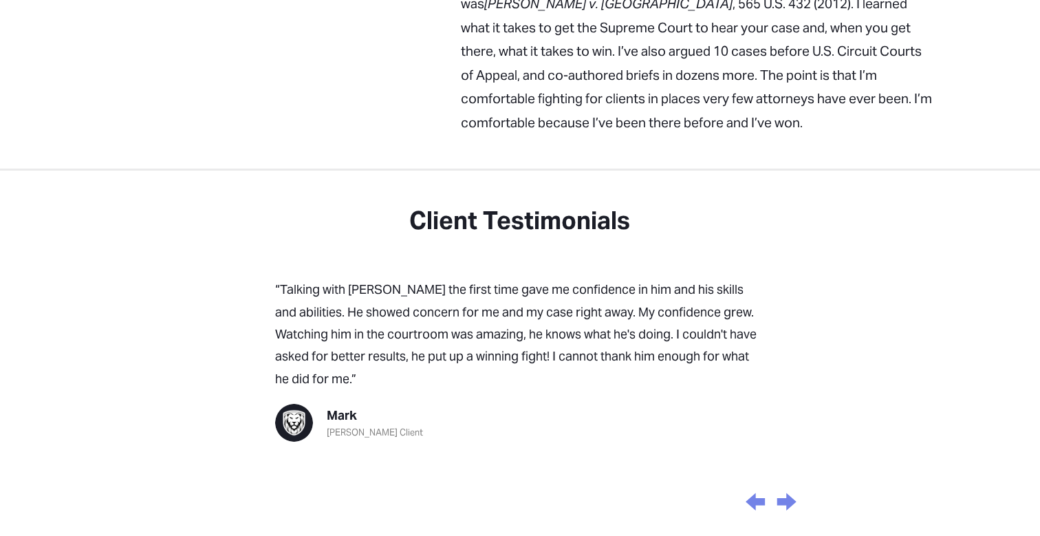
click at [790, 481] on div "Next slide" at bounding box center [786, 501] width 26 height 41
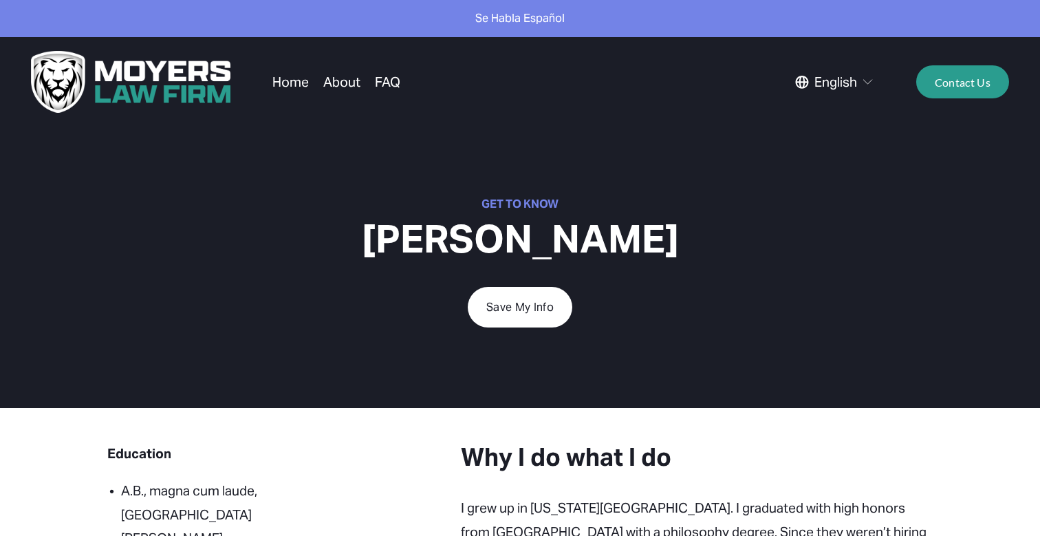
scroll to position [0, 0]
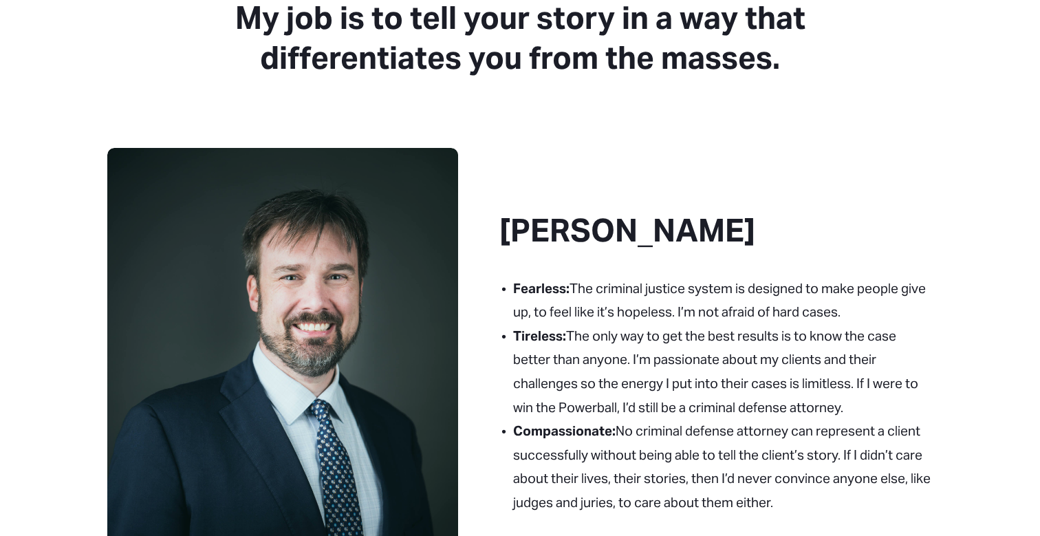
scroll to position [437, 0]
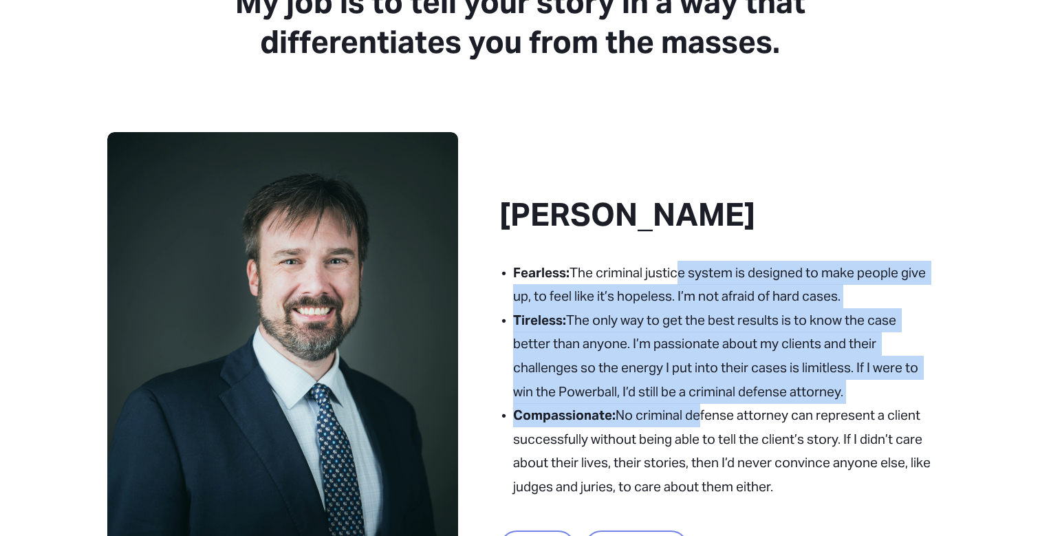
drag, startPoint x: 675, startPoint y: 285, endPoint x: 696, endPoint y: 417, distance: 133.8
click at [696, 417] on ul "Fearless: The criminal justice system is designed to make people give up, to fe…" at bounding box center [716, 380] width 433 height 238
click at [696, 417] on p "Compassionate: No criminal defense attorney can represent a client successfully…" at bounding box center [723, 450] width 420 height 95
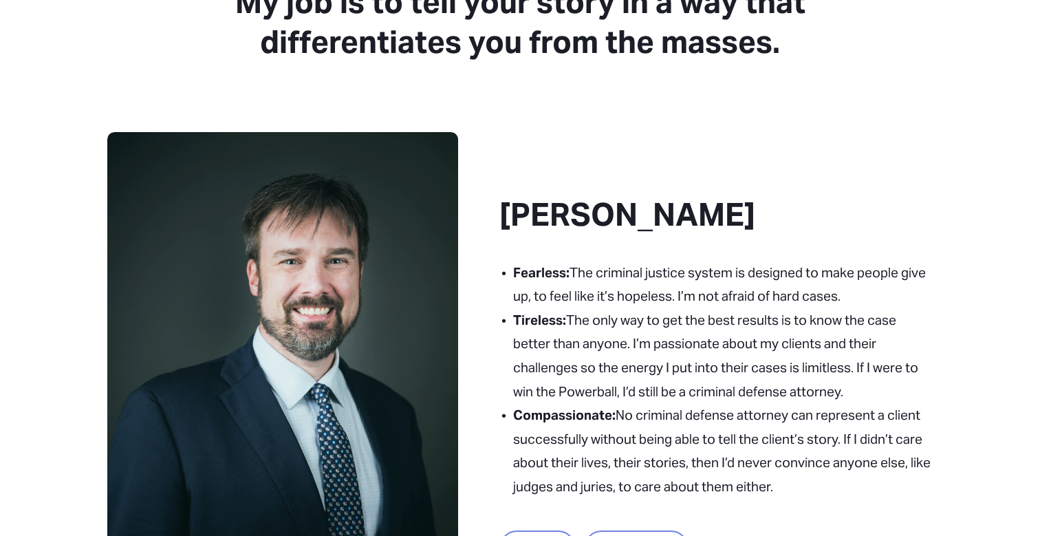
drag, startPoint x: 683, startPoint y: 307, endPoint x: 697, endPoint y: 455, distance: 148.6
click at [697, 458] on ul "Fearless: The criminal justice system is designed to make people give up, to fe…" at bounding box center [716, 380] width 433 height 238
click at [697, 454] on p "Compassionate: No criminal defense attorney can represent a client successfully…" at bounding box center [723, 450] width 420 height 95
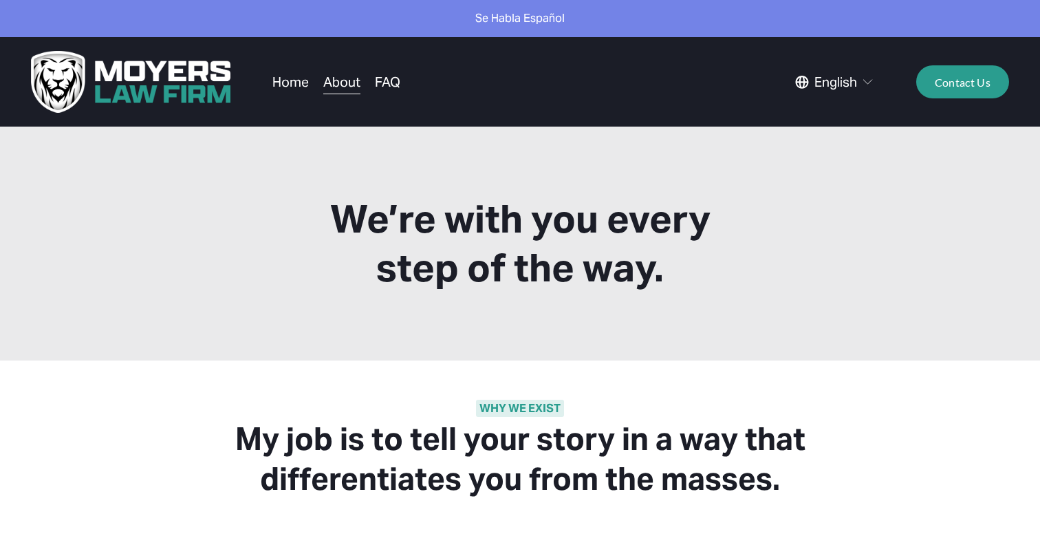
scroll to position [0, 0]
